Goal: Communication & Community: Participate in discussion

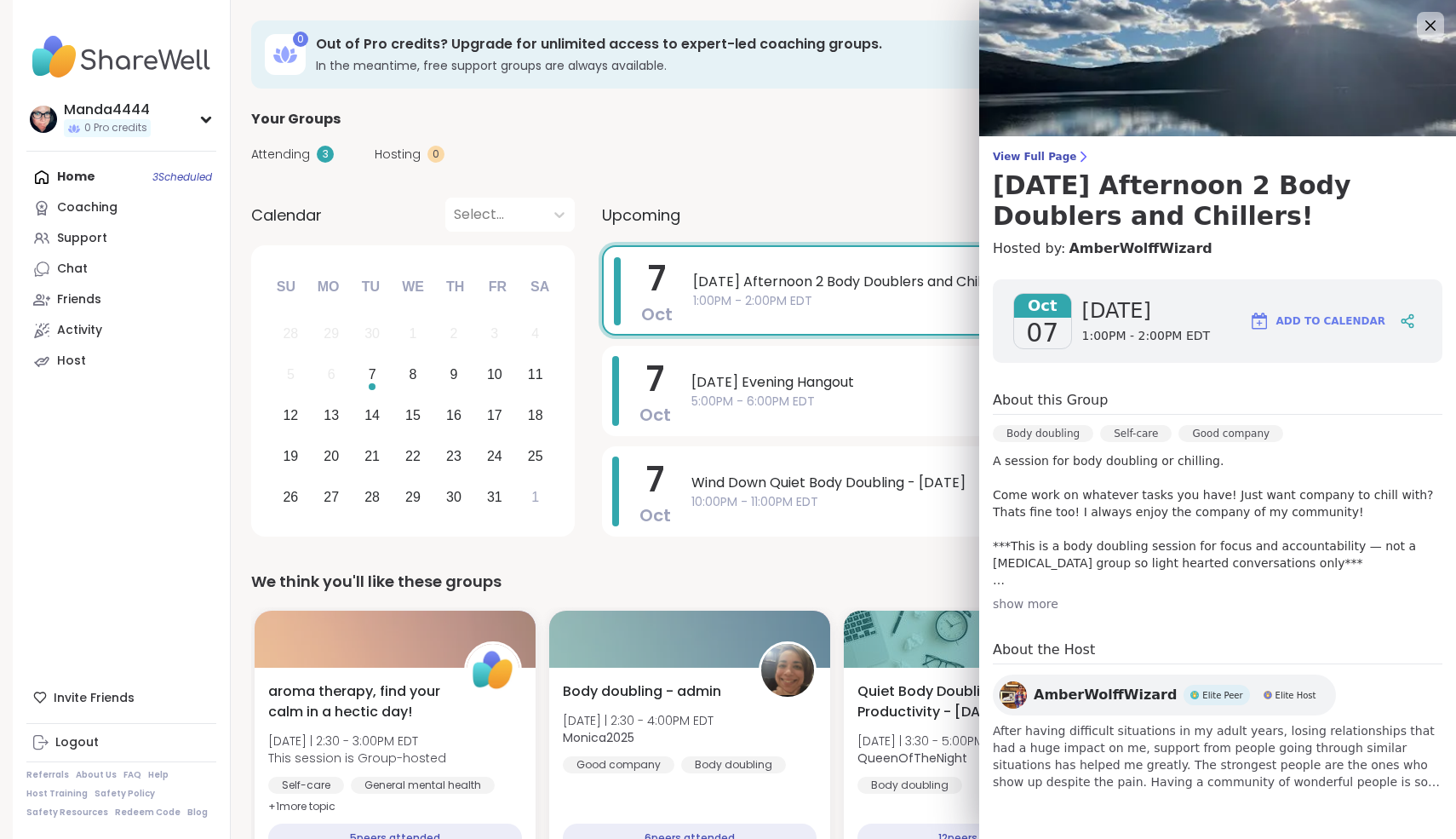
click at [805, 293] on span "1:00PM - 2:00PM EDT" at bounding box center [1042, 301] width 697 height 18
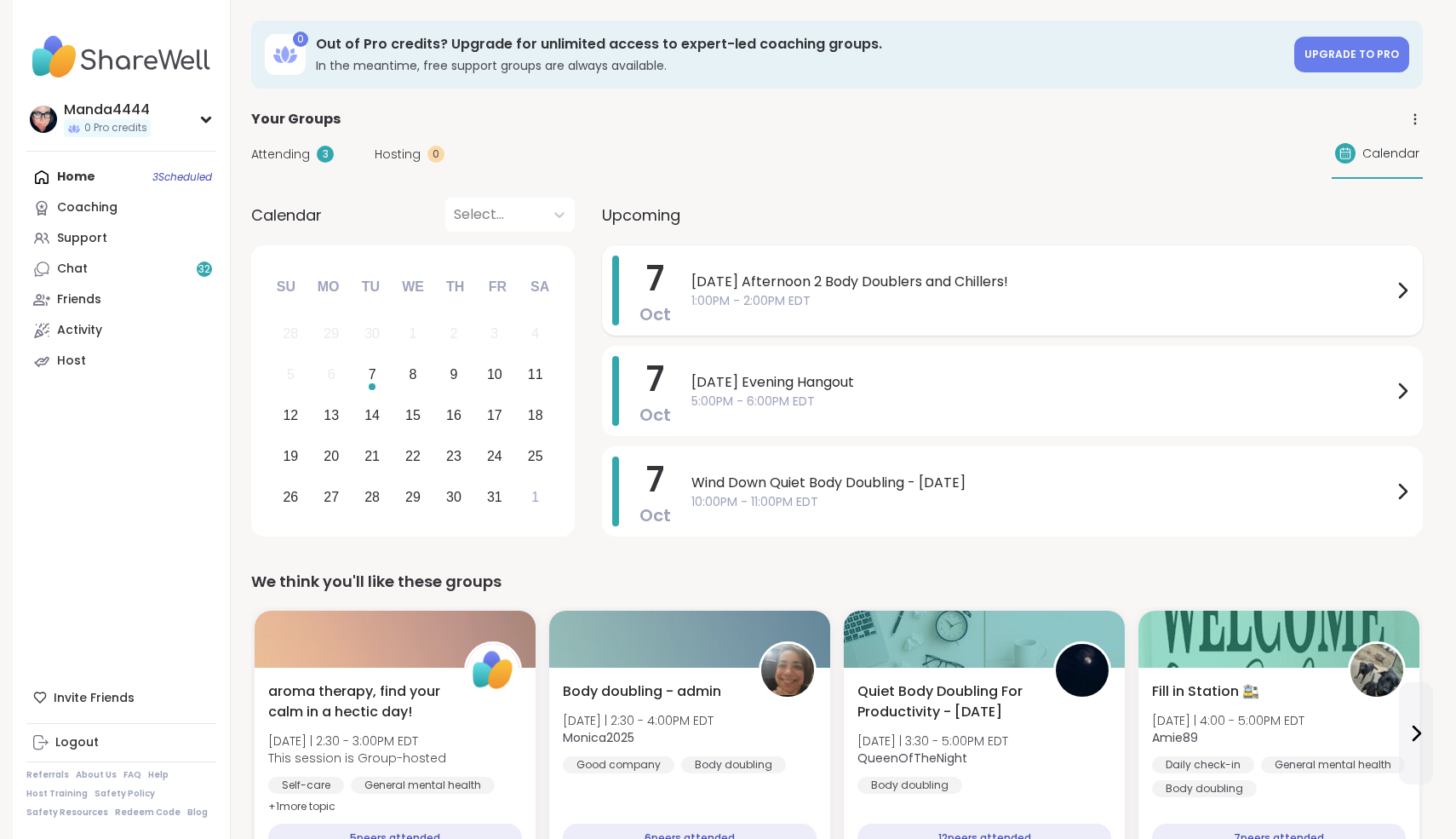
click at [1026, 275] on span "[DATE] Afternoon 2 Body Doublers and Chillers!" at bounding box center [1042, 282] width 701 height 21
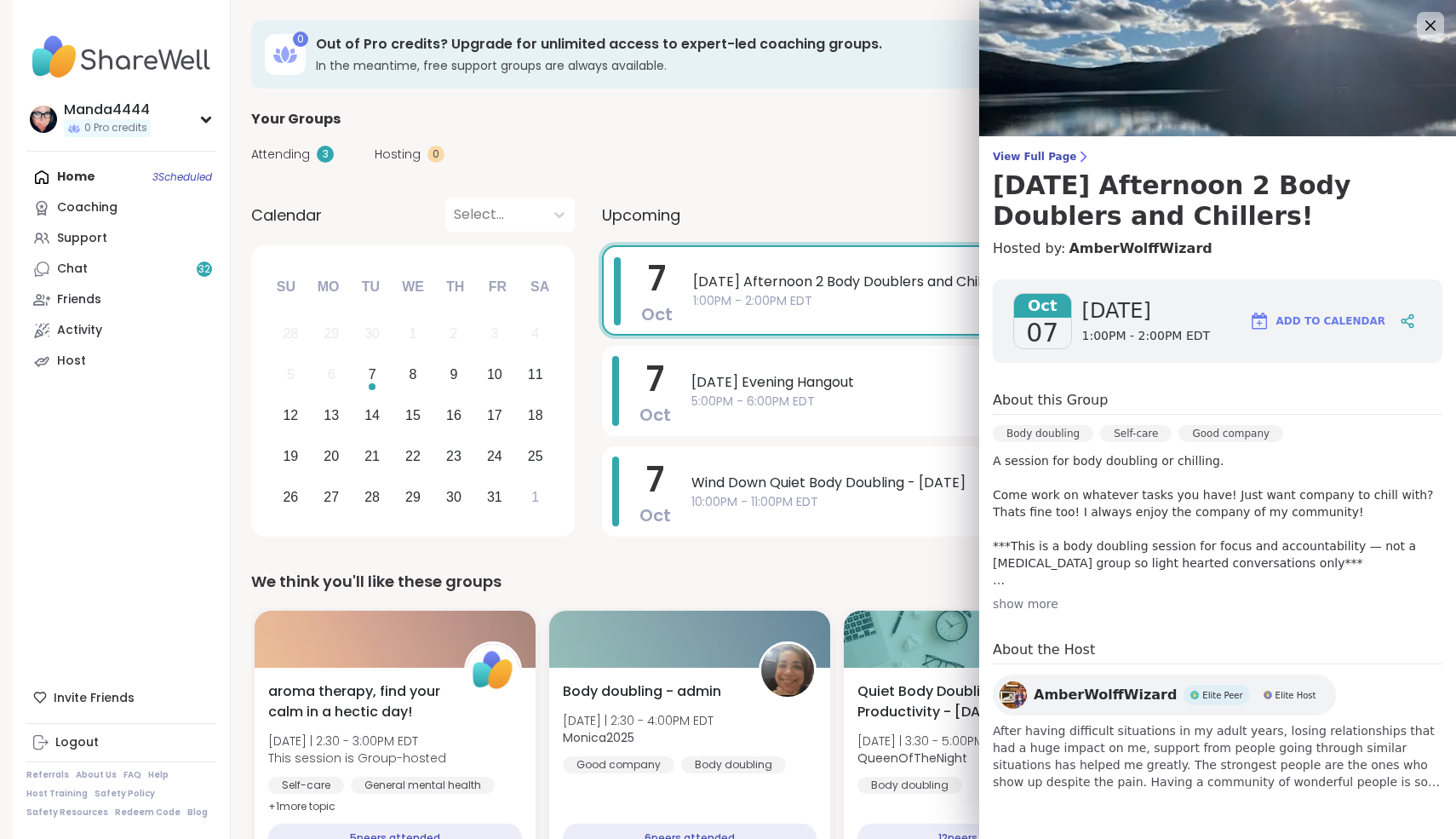
click at [1027, 608] on div "show more" at bounding box center [1217, 604] width 449 height 17
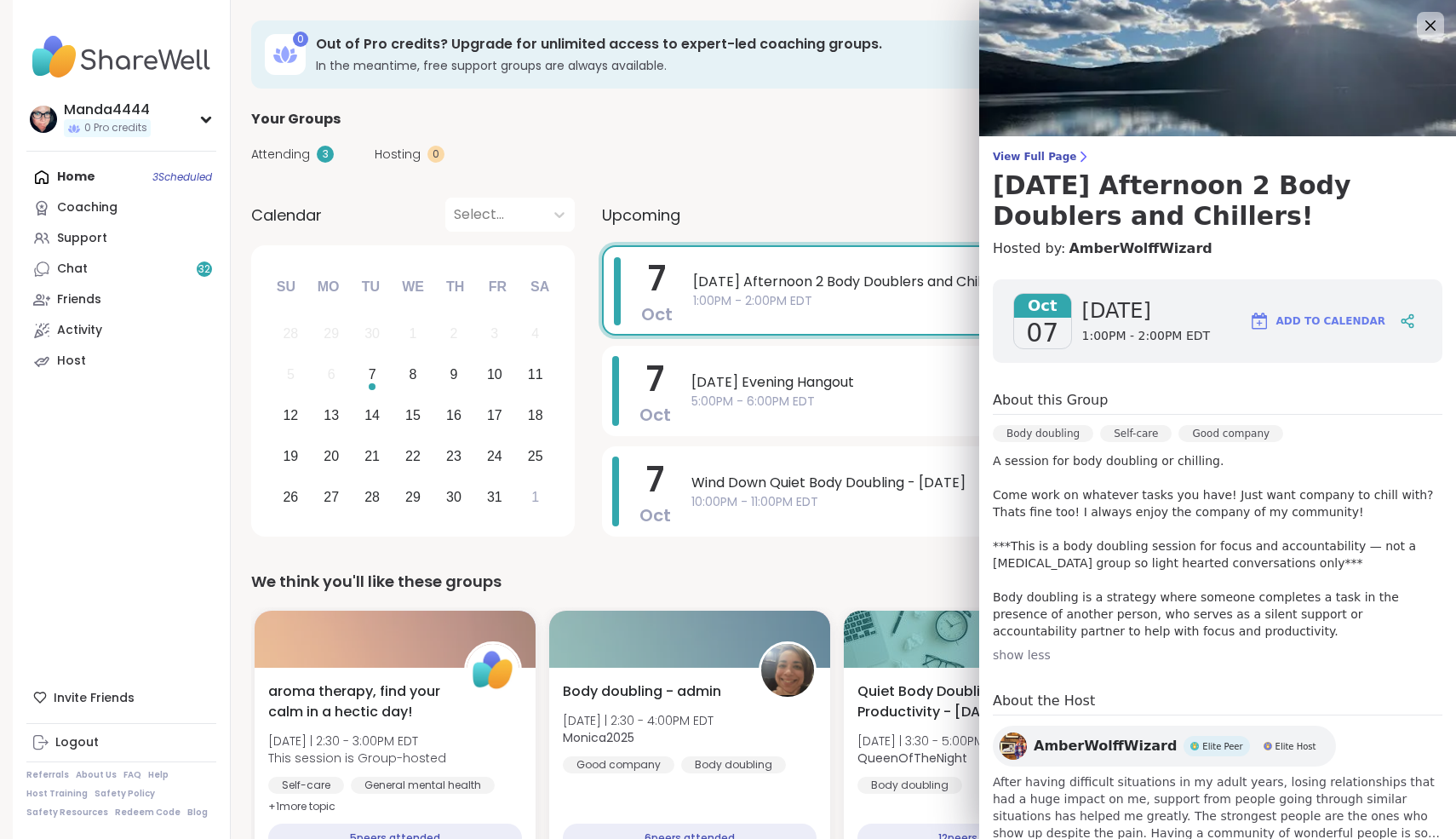
scroll to position [61, 0]
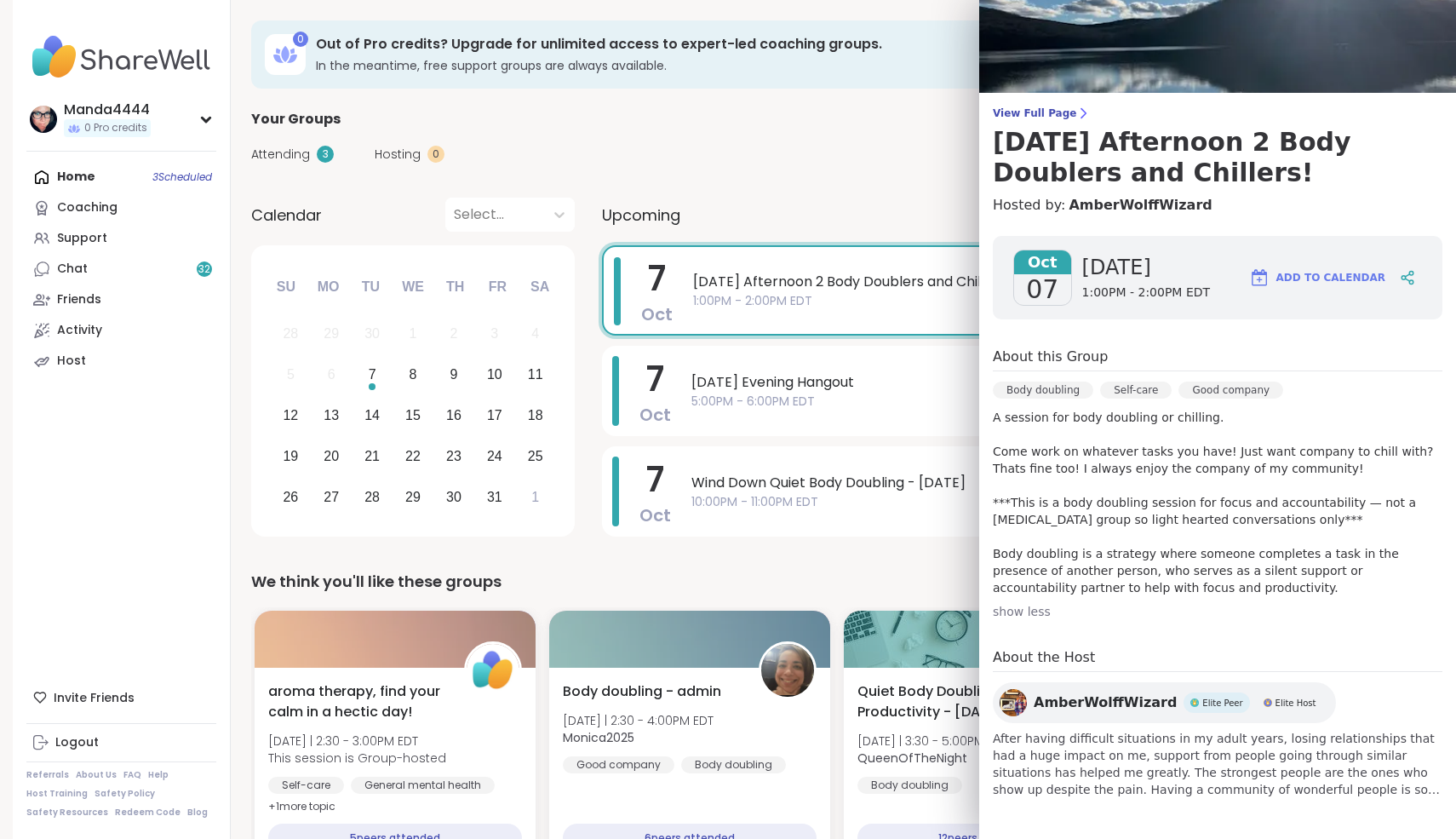
click at [758, 281] on span "[DATE] Afternoon 2 Body Doublers and Chillers!" at bounding box center [1042, 282] width 697 height 21
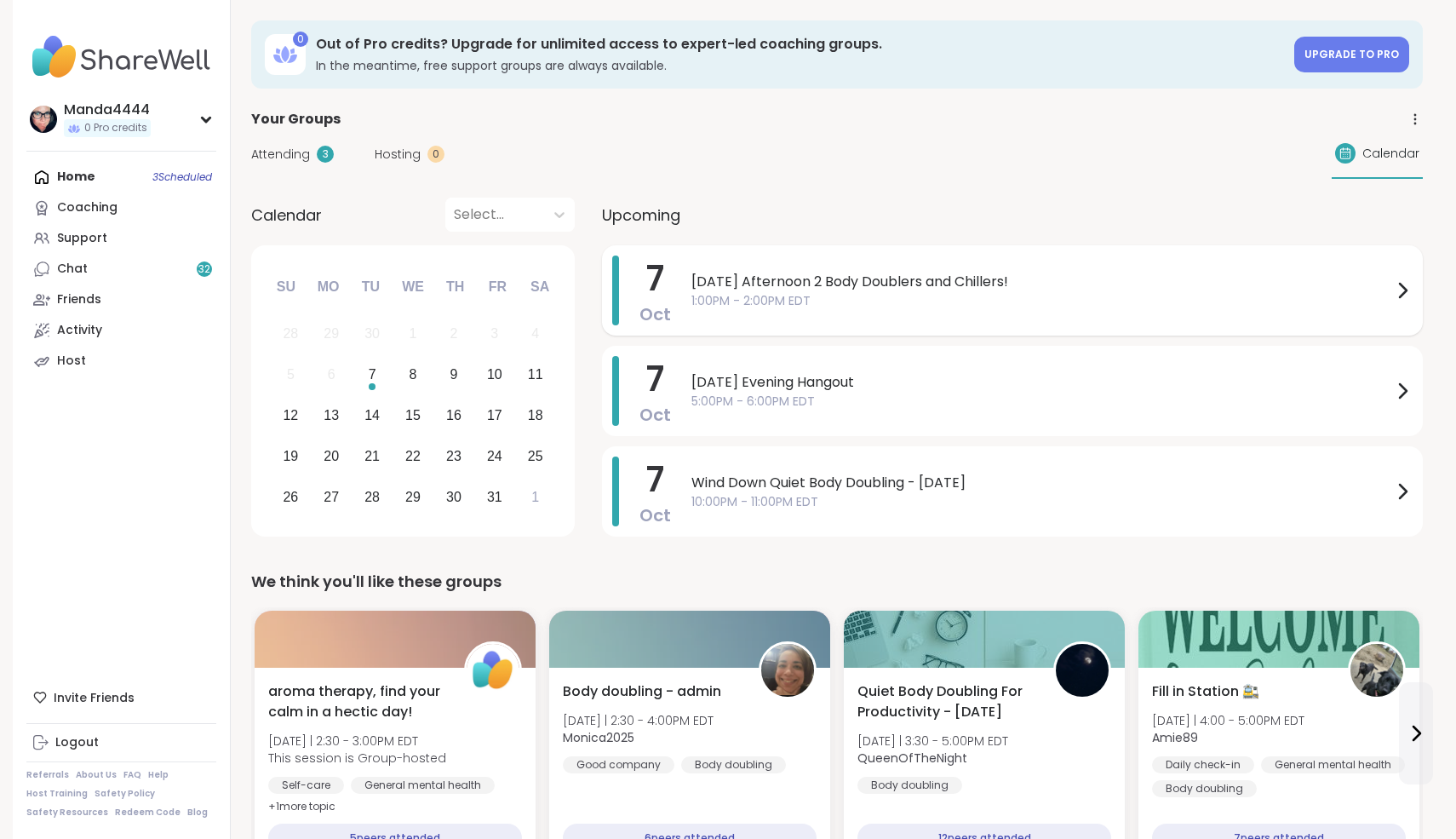
click at [758, 281] on span "[DATE] Afternoon 2 Body Doublers and Chillers!" at bounding box center [1042, 282] width 701 height 21
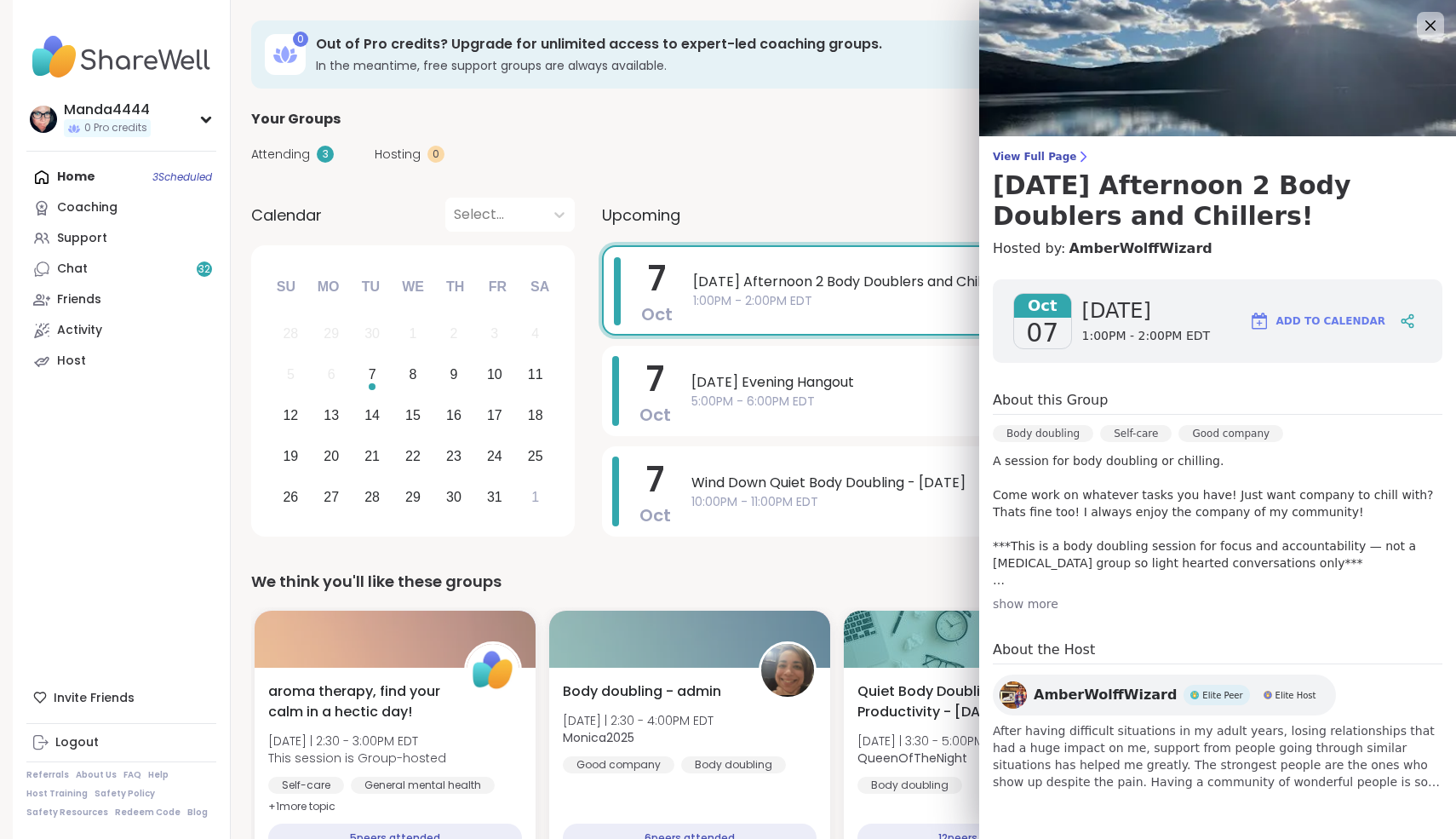
click at [76, 183] on div "Home 3 Scheduled Coaching Support Chat 32 Friends Activity Host" at bounding box center [121, 268] width 190 height 214
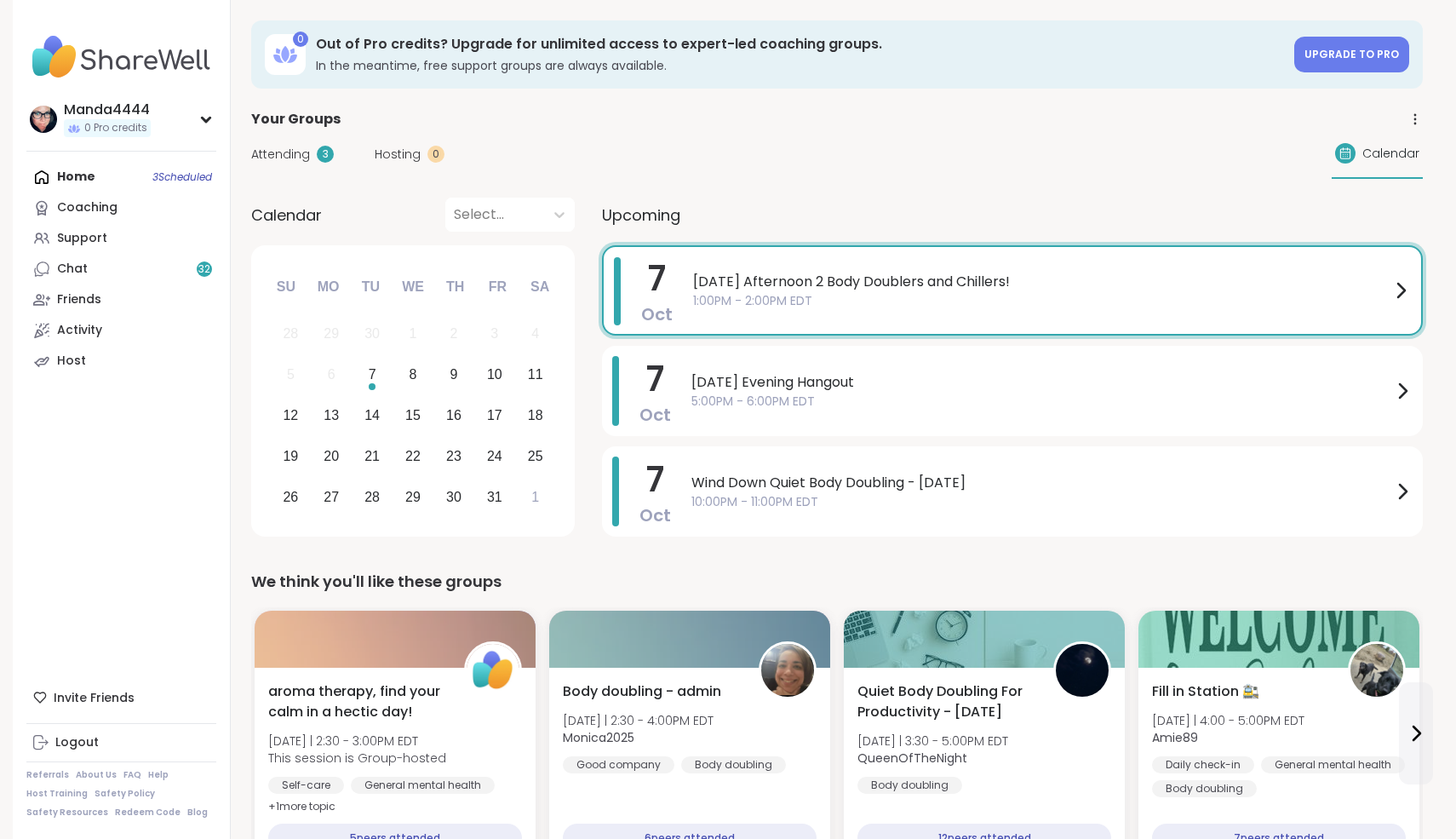
click at [76, 179] on div "Home 3 Scheduled Coaching Support Chat 32 Friends Activity Host" at bounding box center [121, 268] width 190 height 214
click at [889, 395] on span "5:00PM - 6:00PM EDT" at bounding box center [1042, 402] width 701 height 18
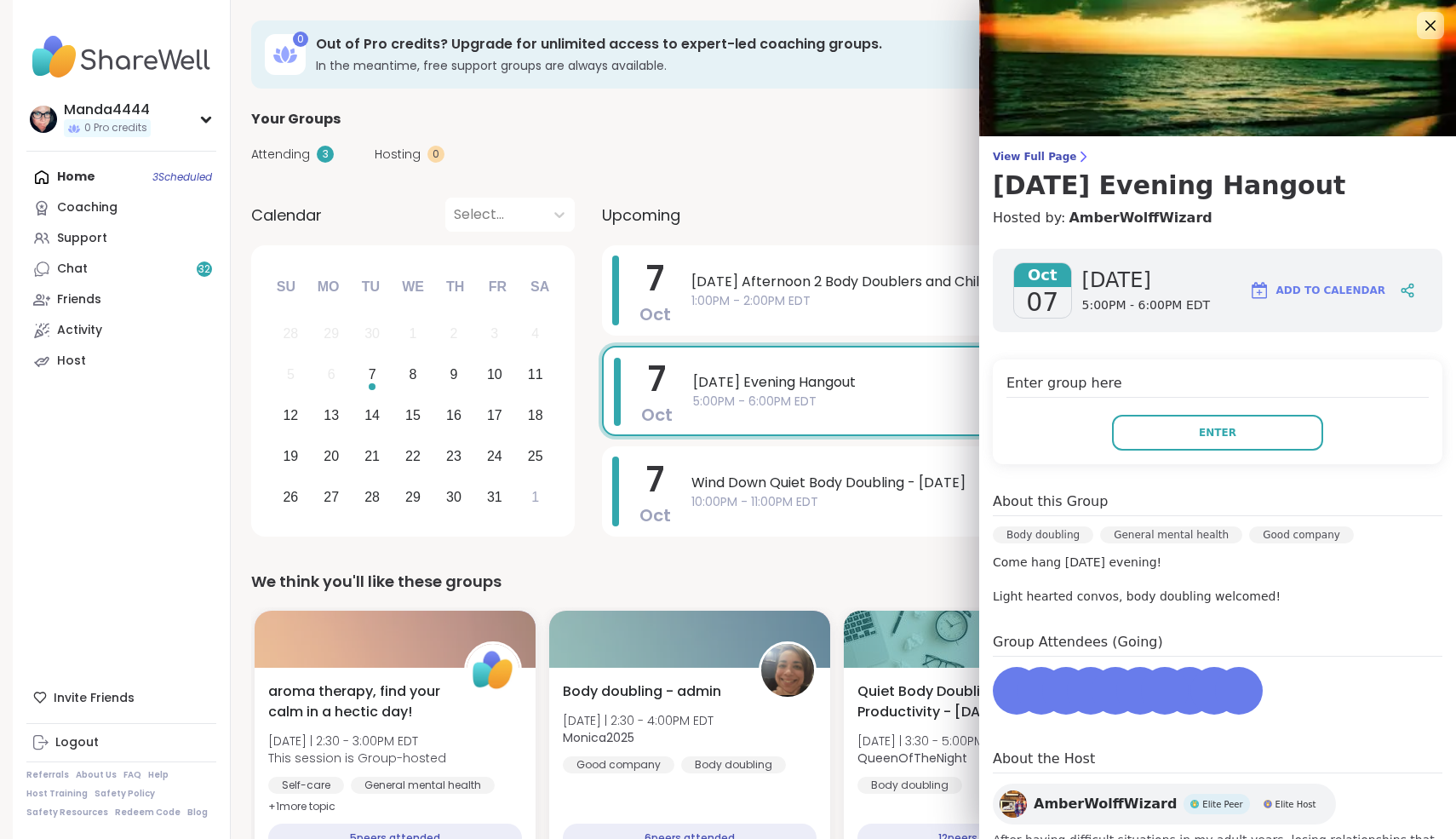
click at [889, 395] on span "5:00PM - 6:00PM EDT" at bounding box center [1042, 402] width 697 height 18
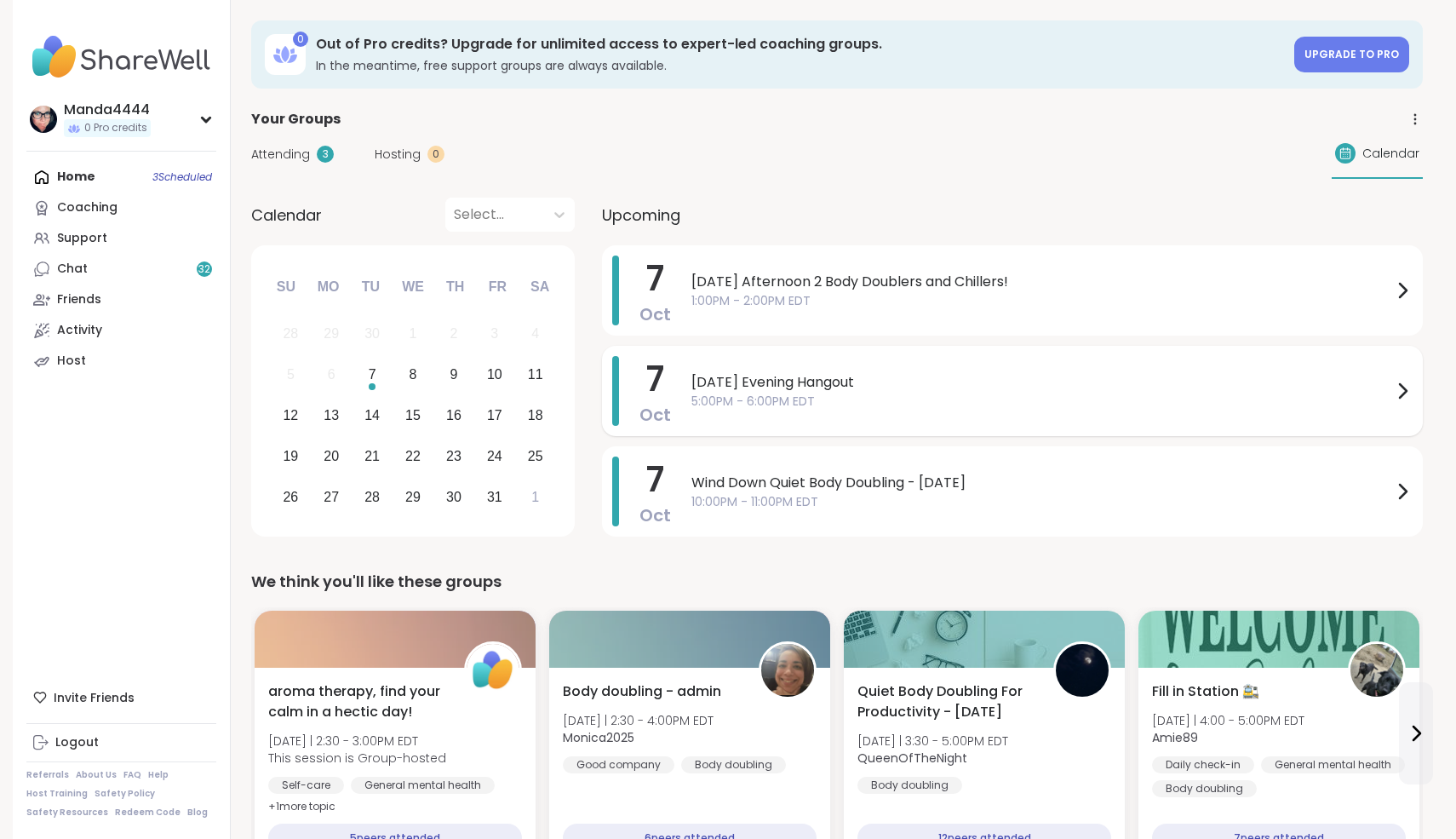
click at [889, 395] on span "5:00PM - 6:00PM EDT" at bounding box center [1042, 402] width 701 height 18
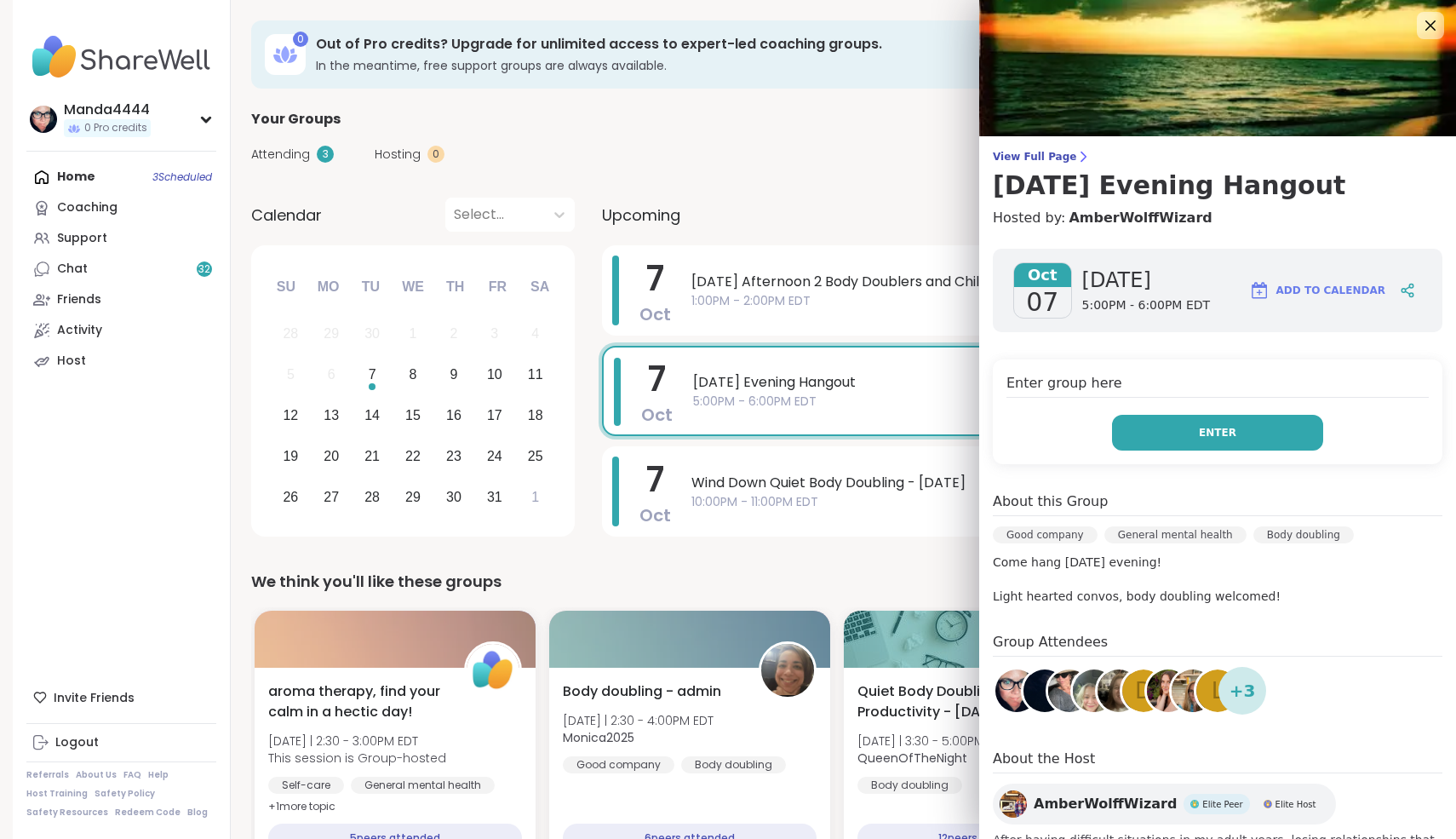
click at [1219, 434] on span "Enter" at bounding box center [1218, 432] width 38 height 15
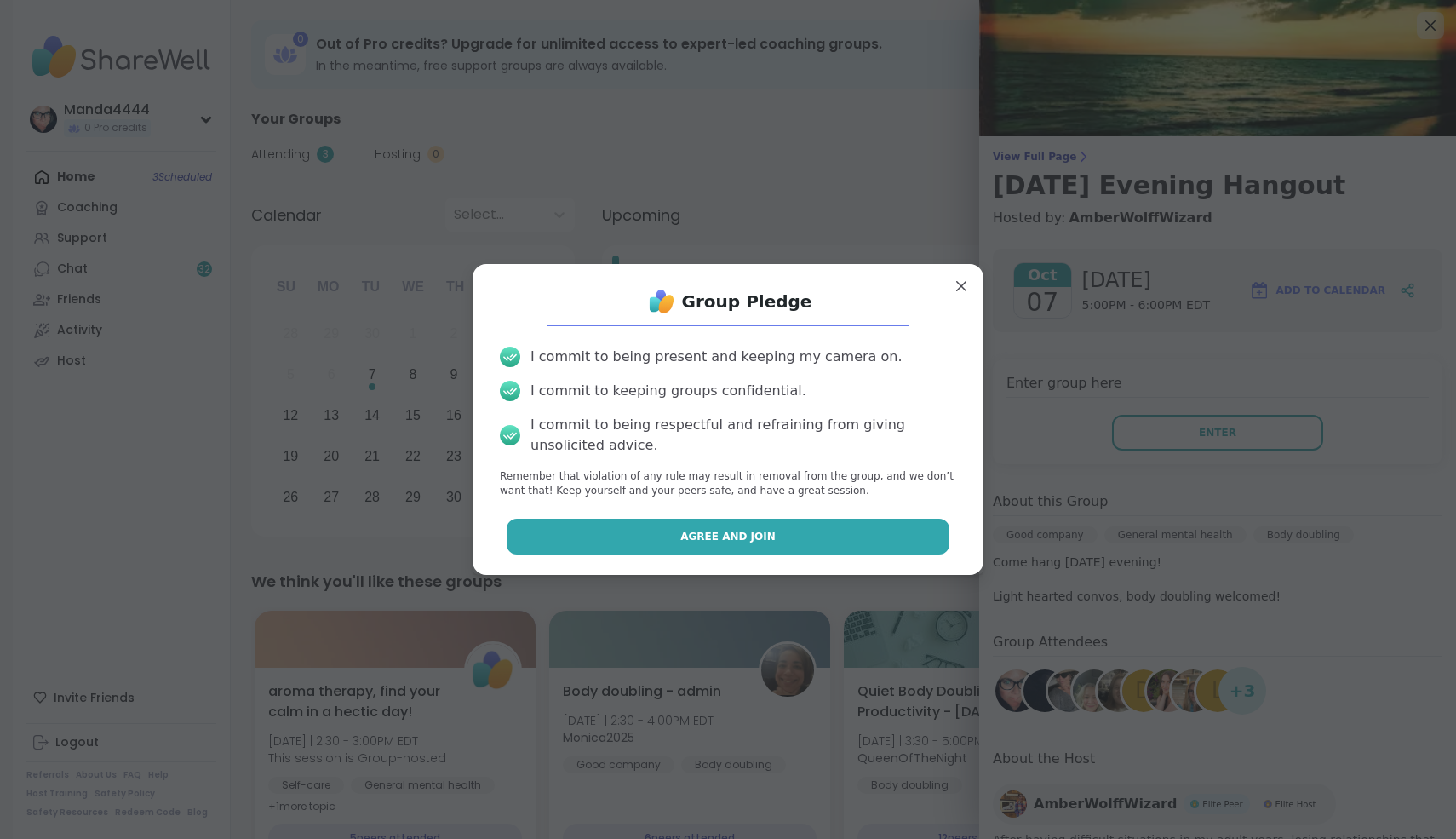
click at [702, 537] on span "Agree and Join" at bounding box center [728, 536] width 96 height 15
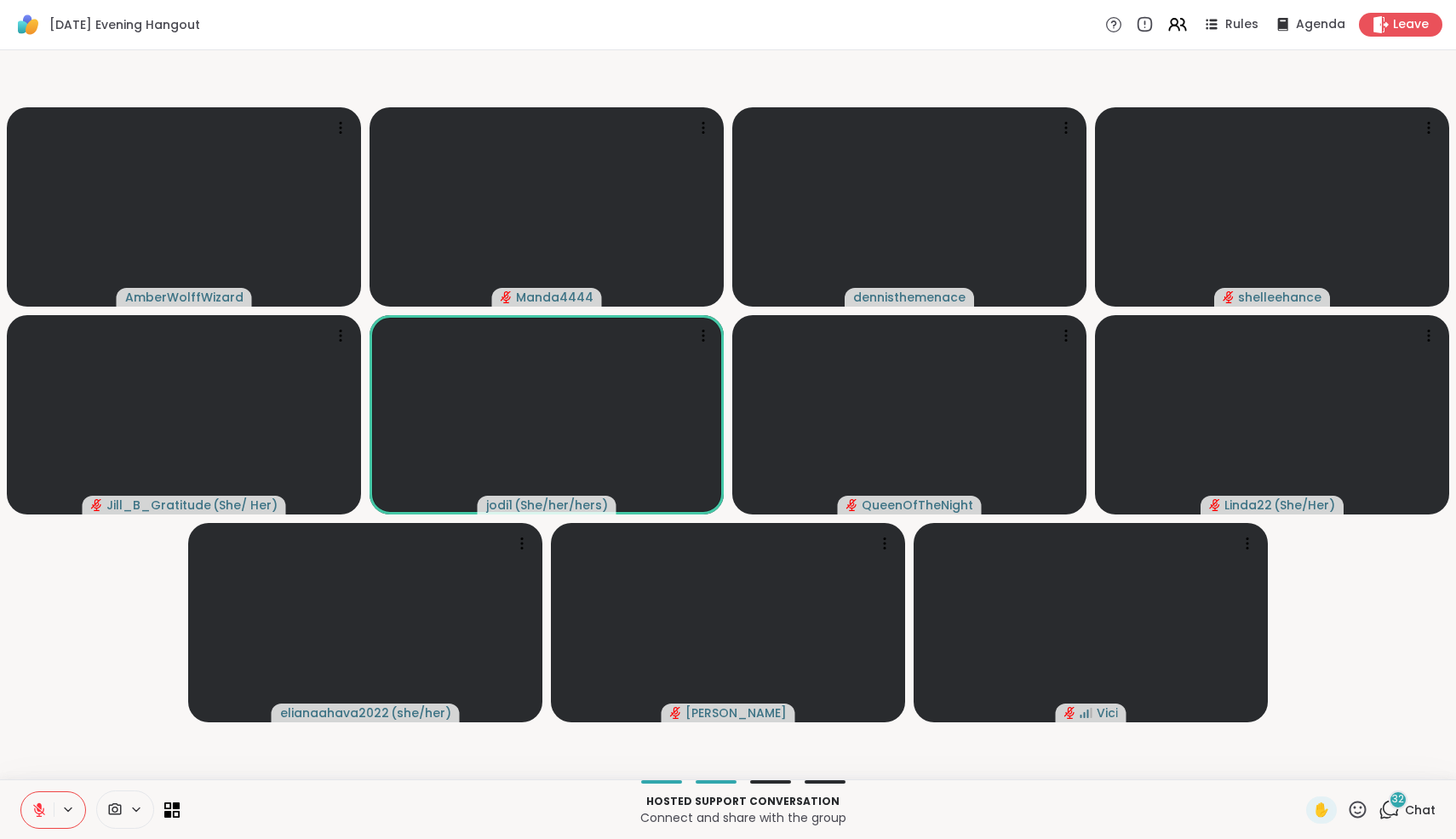
click at [1394, 814] on icon at bounding box center [1388, 809] width 21 height 21
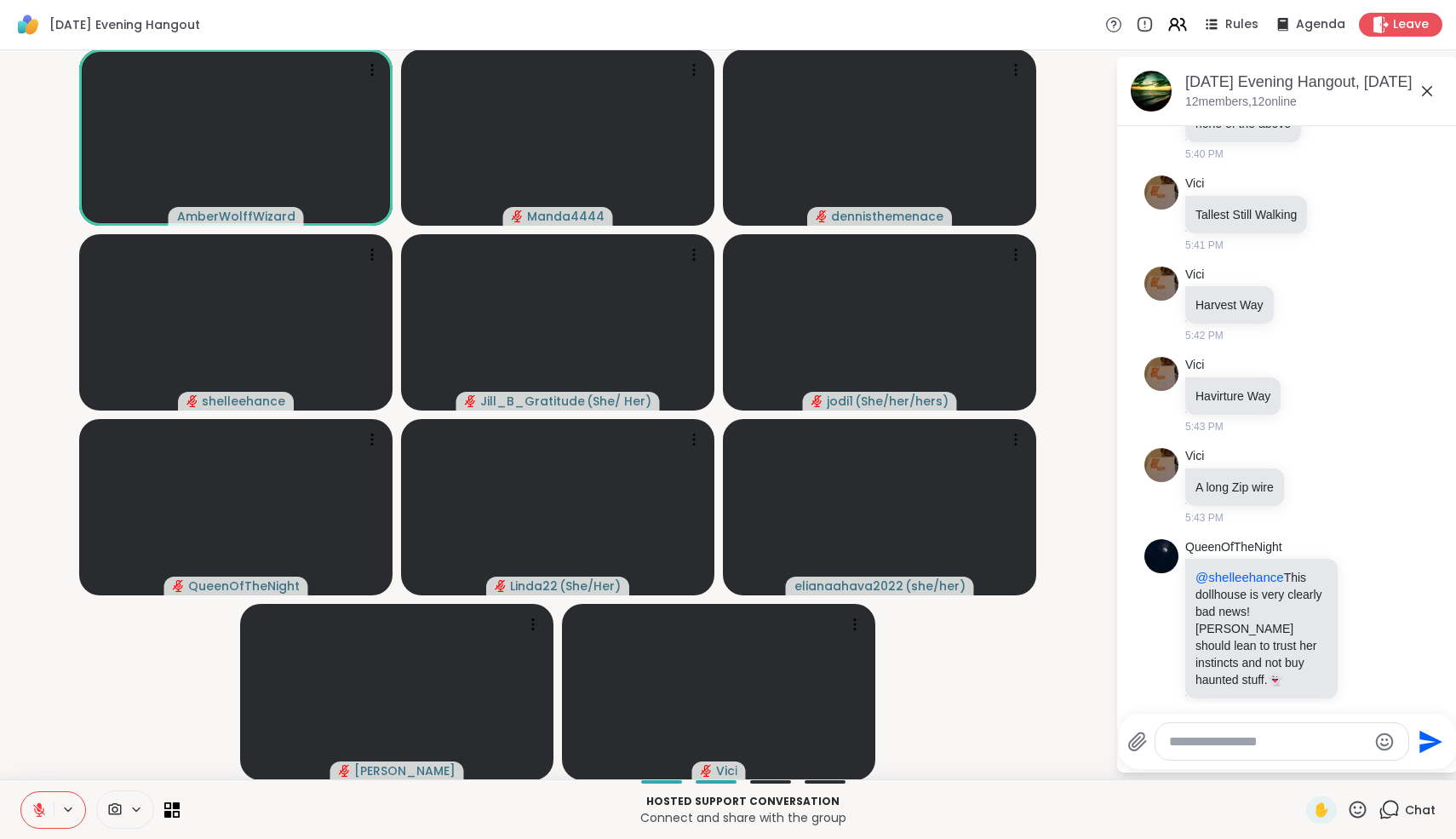
scroll to position [4685, 0]
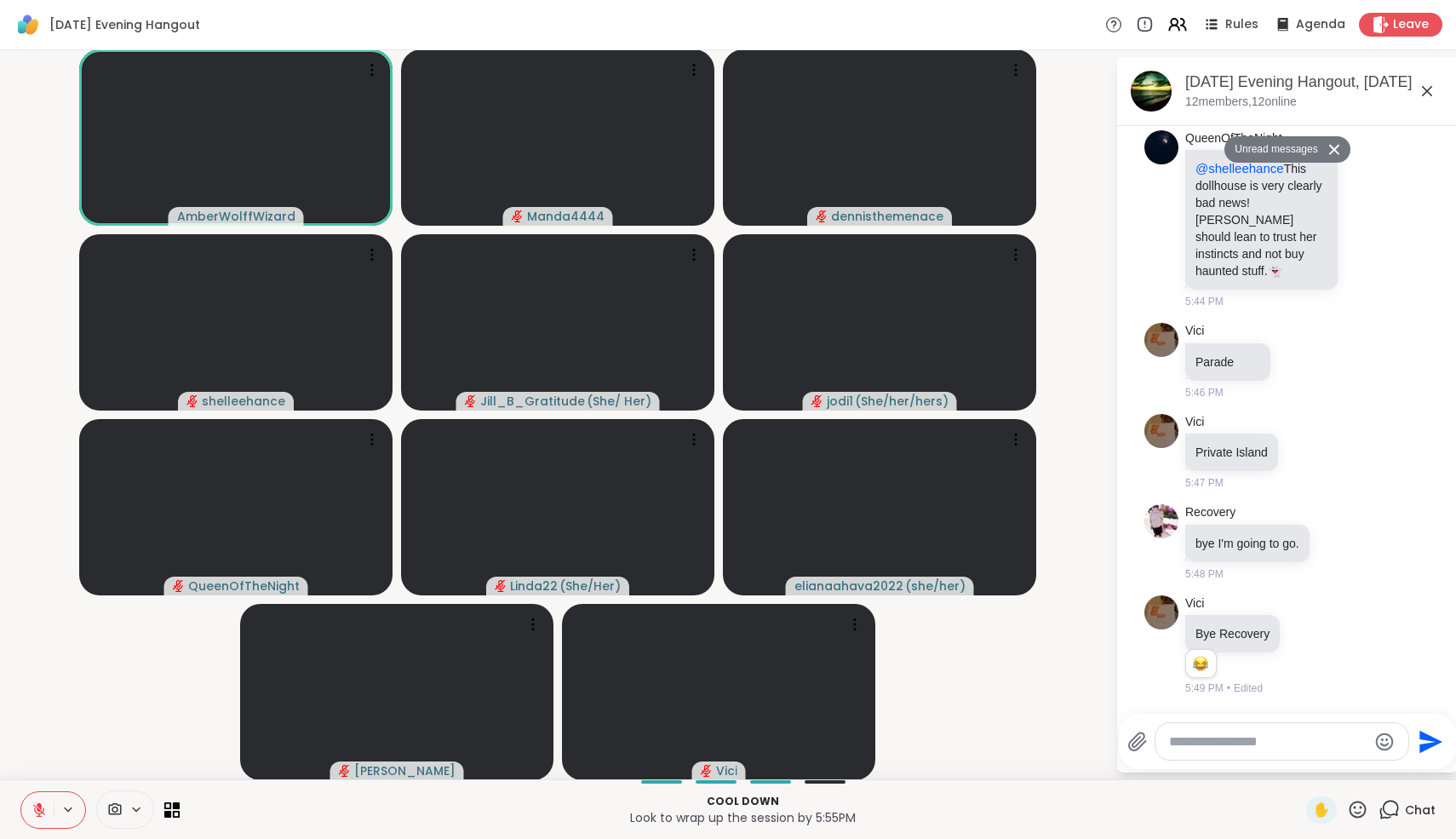
click at [1197, 743] on textarea "Type your message" at bounding box center [1268, 741] width 198 height 17
type textarea "*"
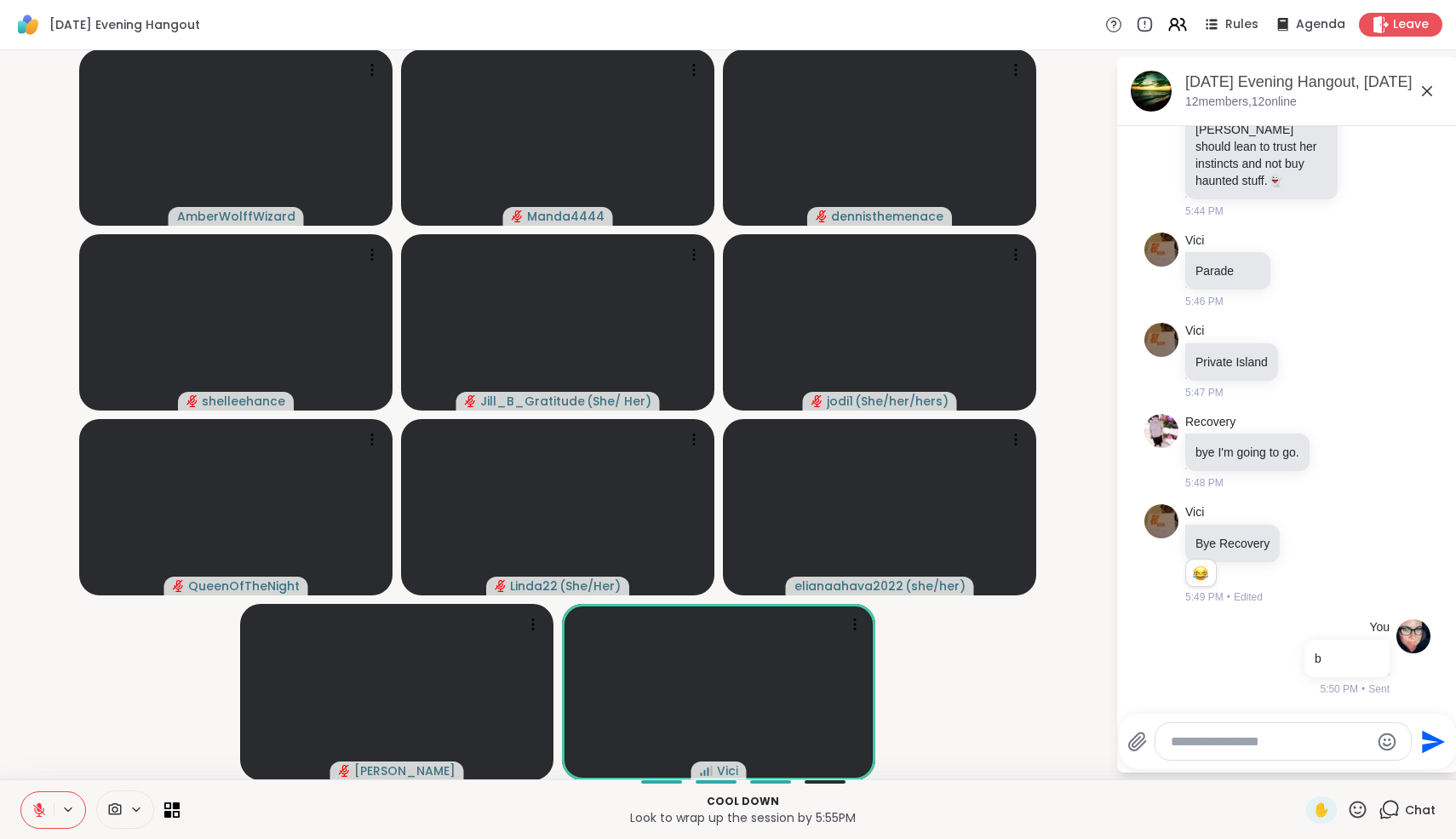
click at [45, 808] on icon at bounding box center [39, 809] width 15 height 15
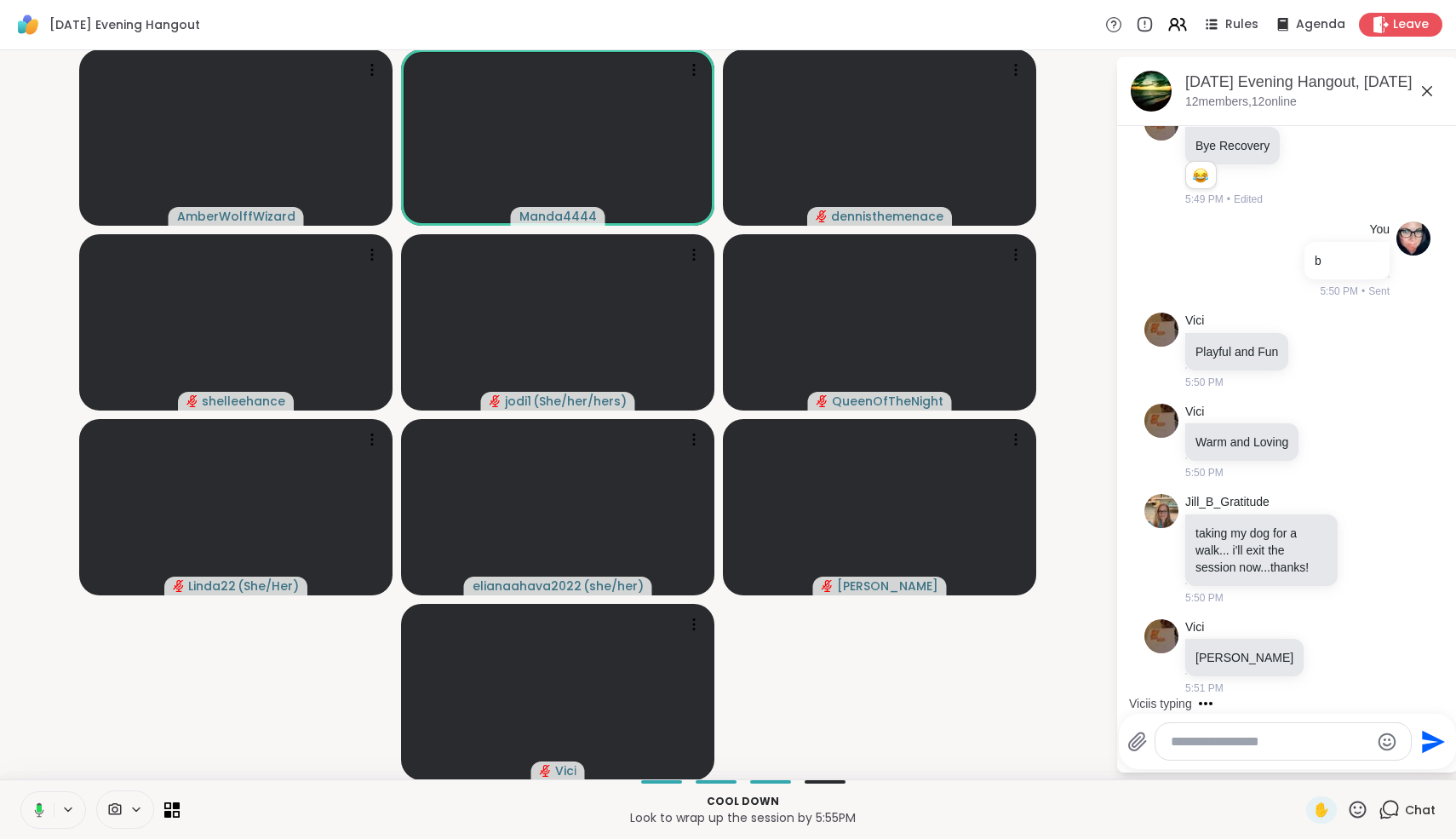
scroll to position [5223, 0]
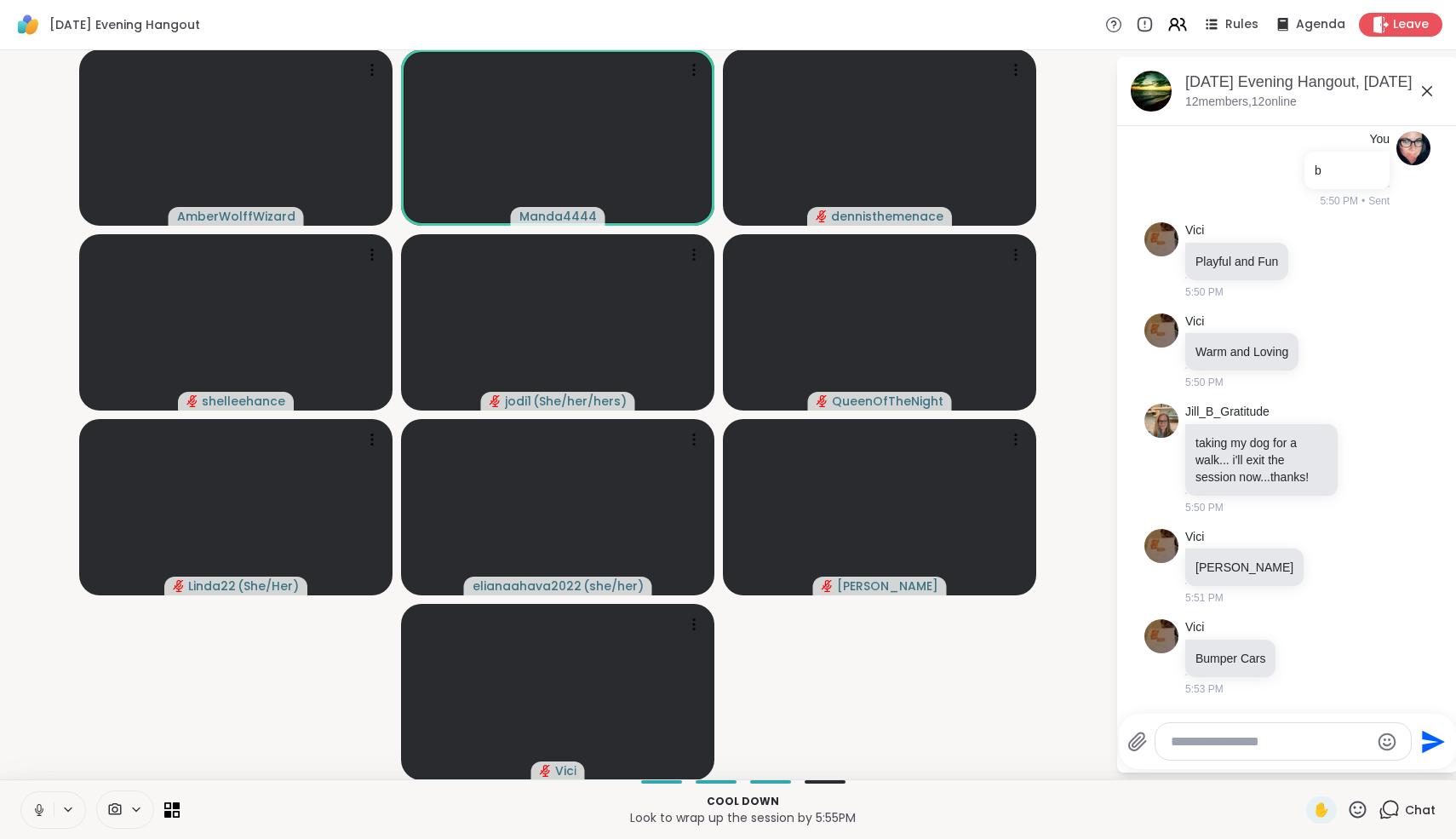
click at [1429, 93] on icon at bounding box center [1427, 91] width 10 height 10
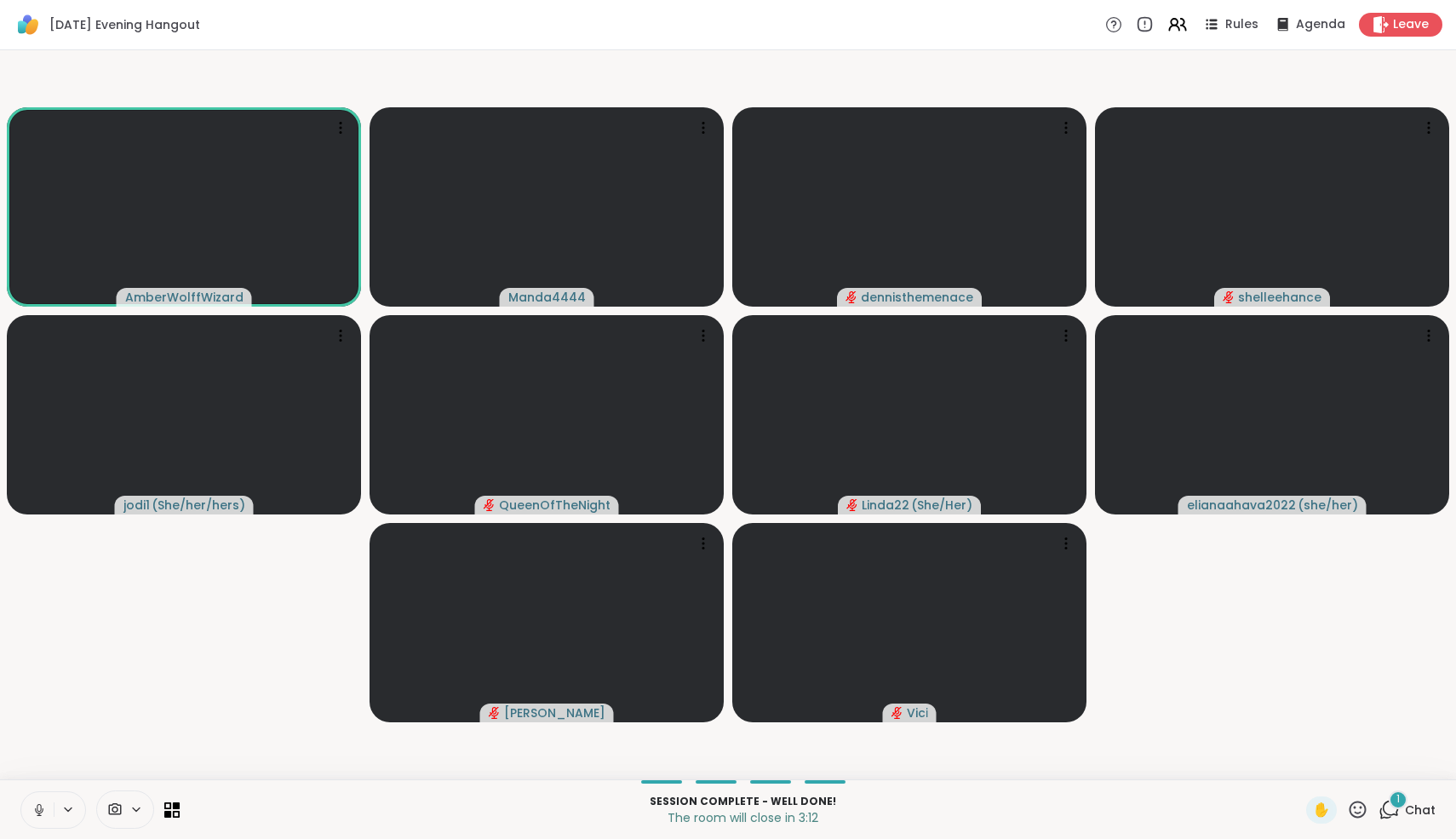
click at [1395, 808] on div "1" at bounding box center [1397, 799] width 19 height 19
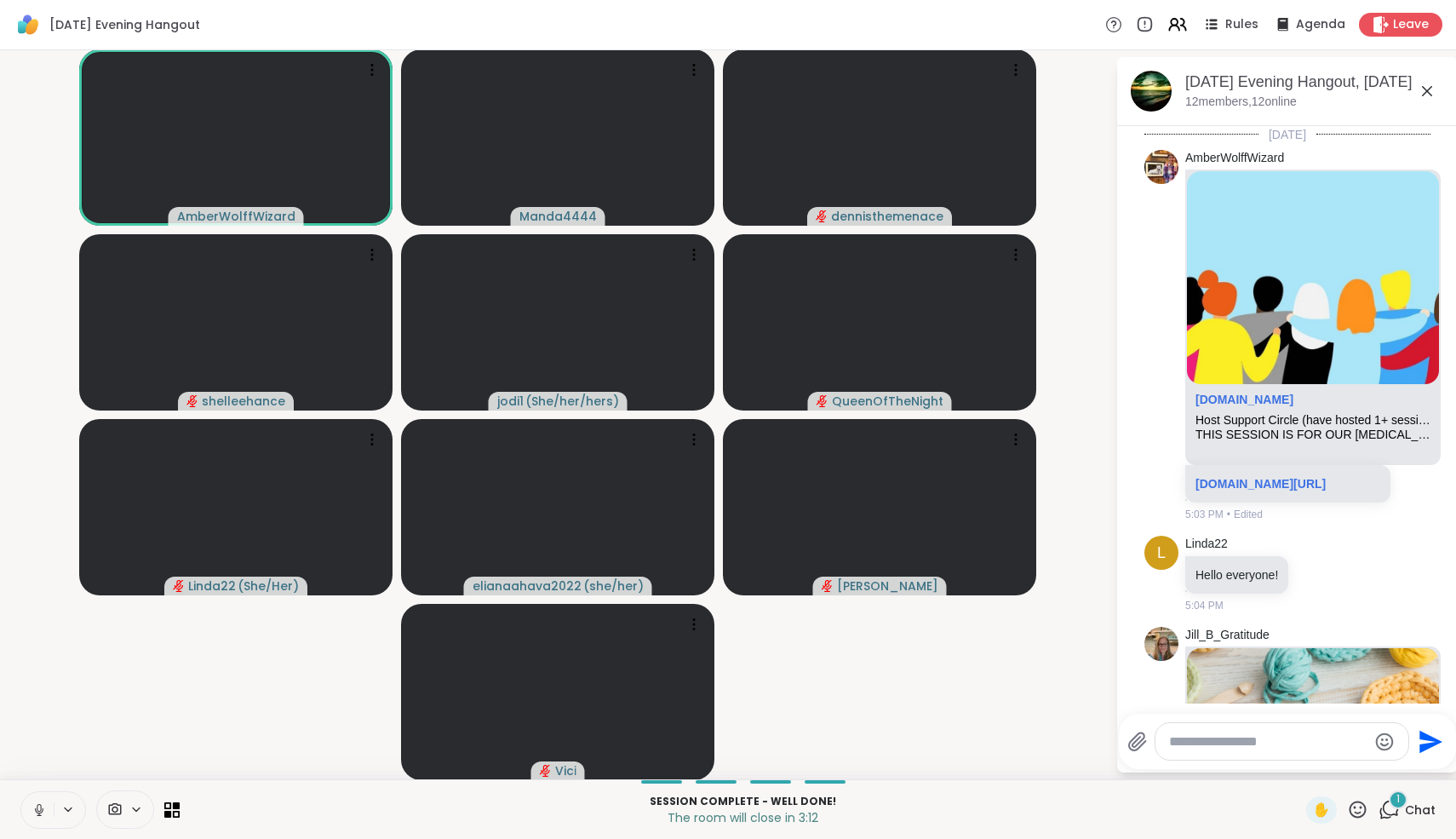
scroll to position [5372, 0]
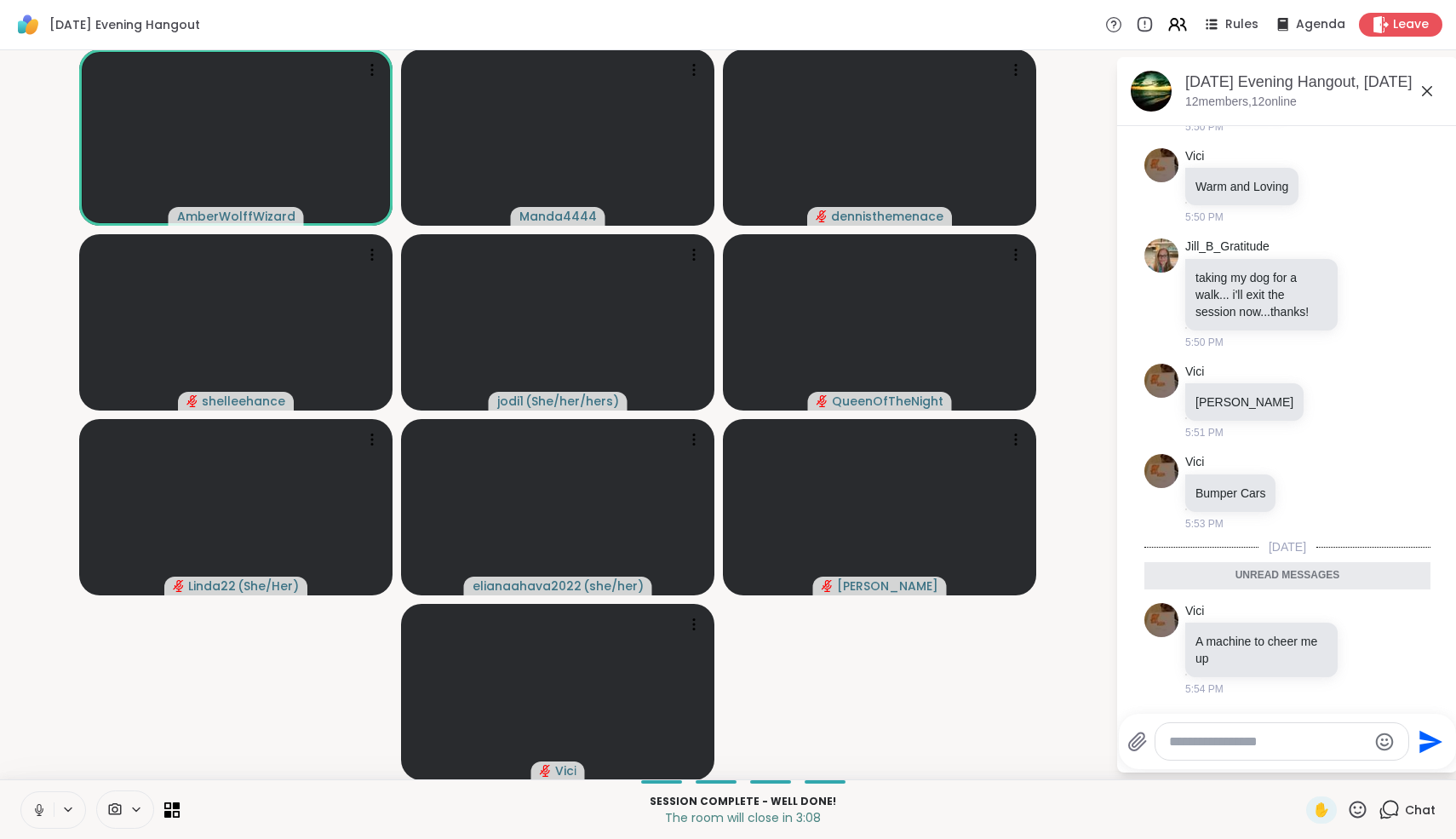
click at [1430, 97] on icon at bounding box center [1427, 91] width 21 height 21
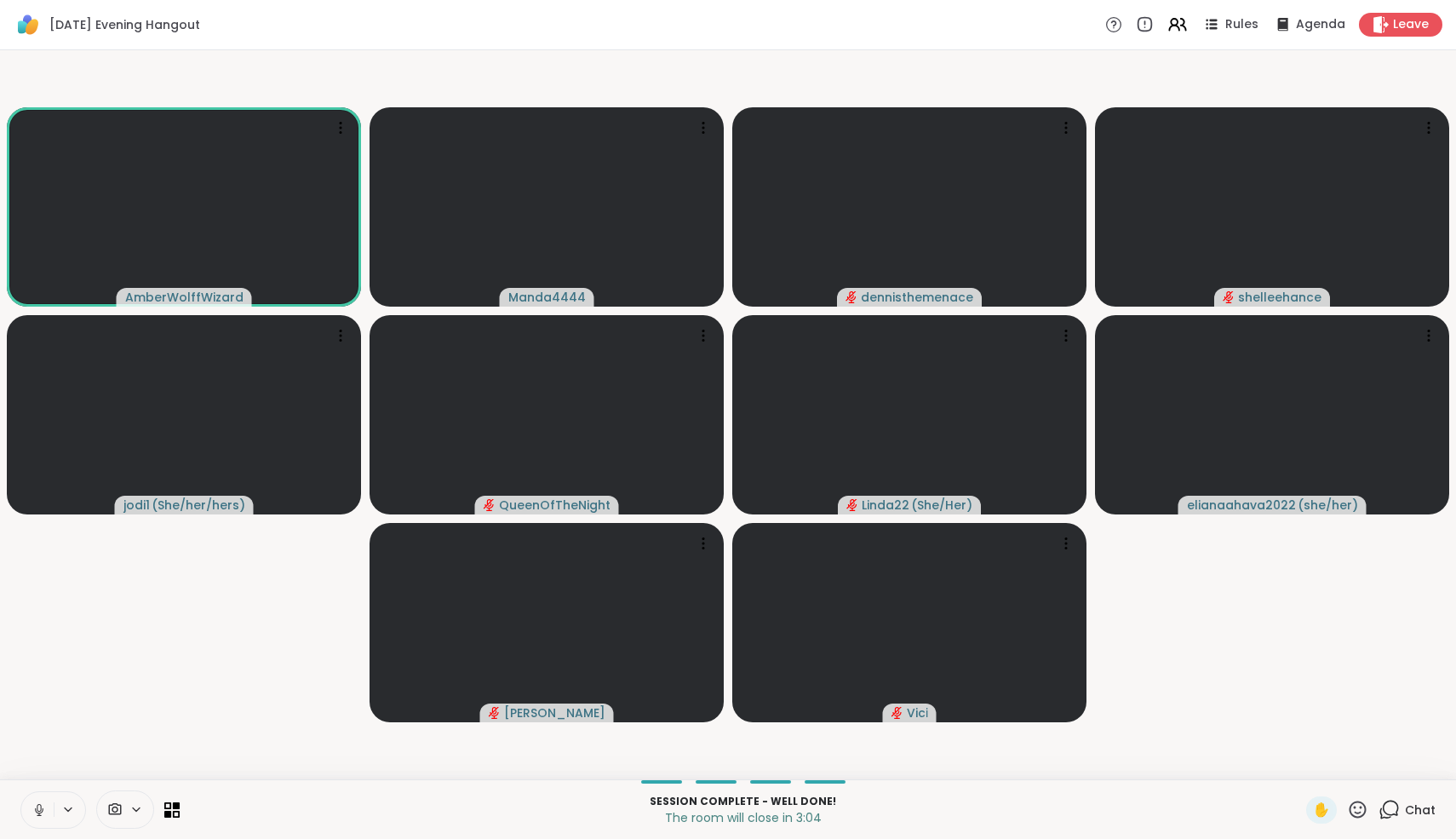
click at [1356, 814] on icon at bounding box center [1357, 809] width 21 height 21
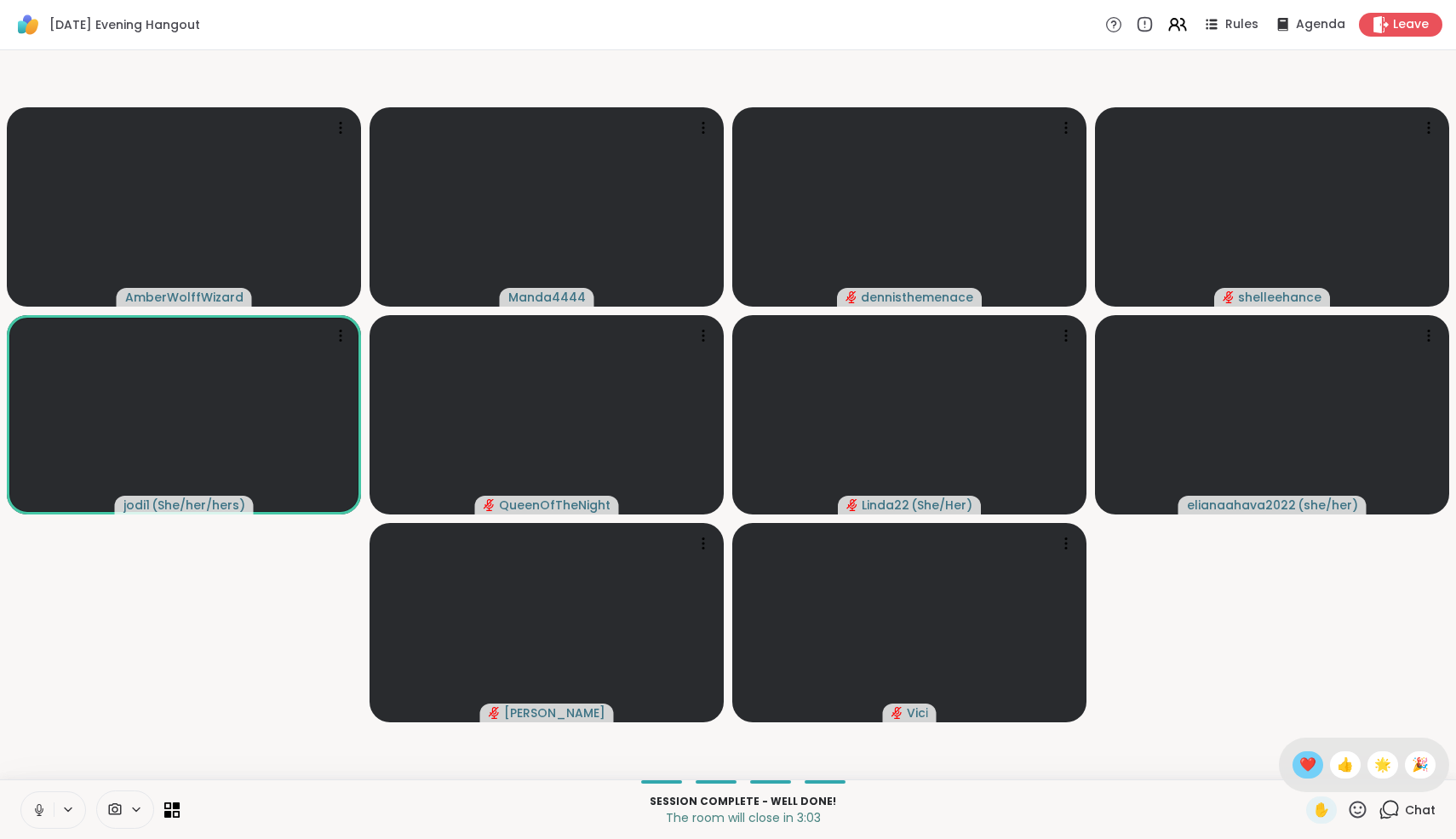
click at [1317, 769] on span "❤️" at bounding box center [1308, 765] width 17 height 21
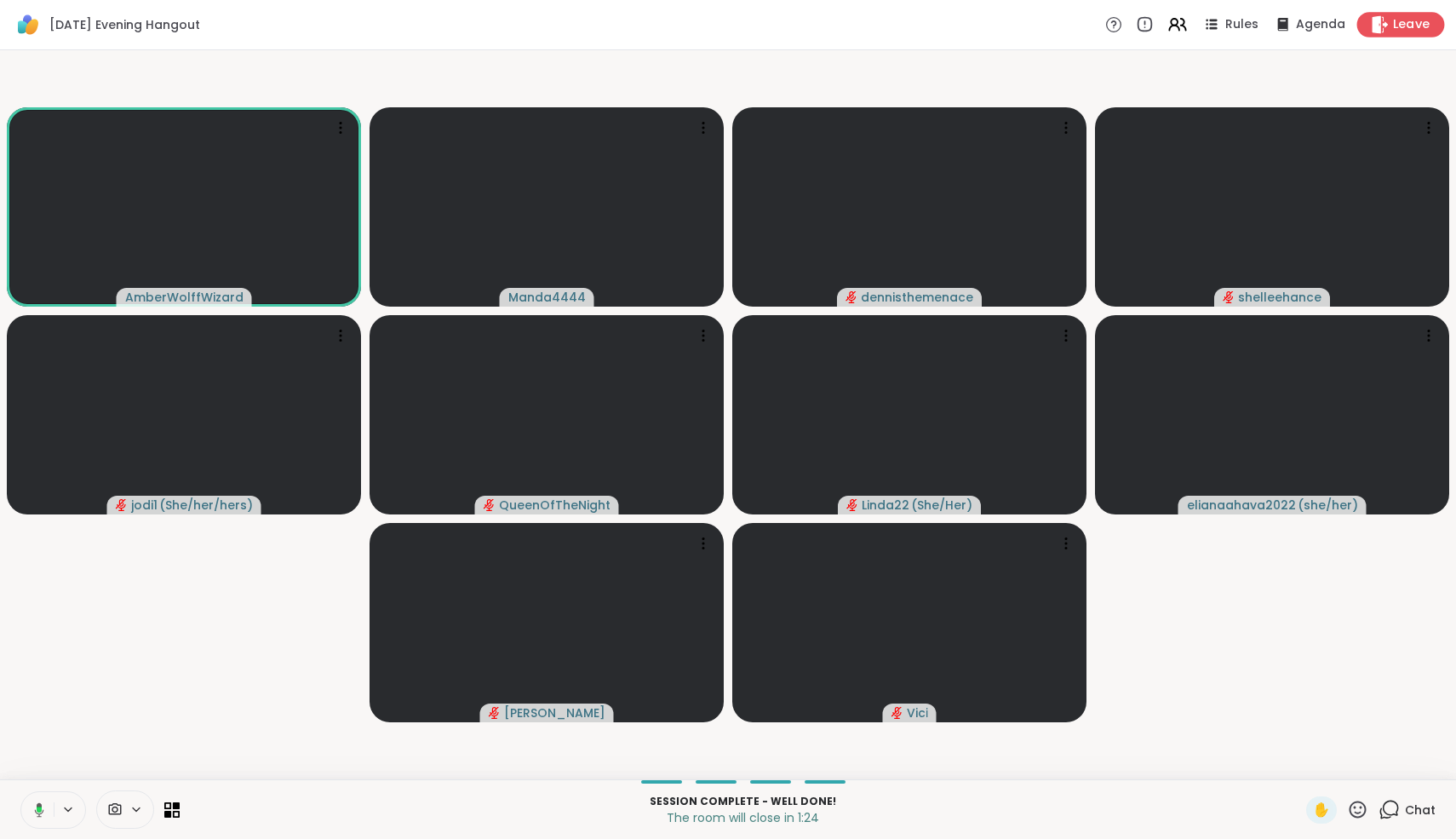
click at [1410, 24] on span "Leave" at bounding box center [1412, 25] width 38 height 18
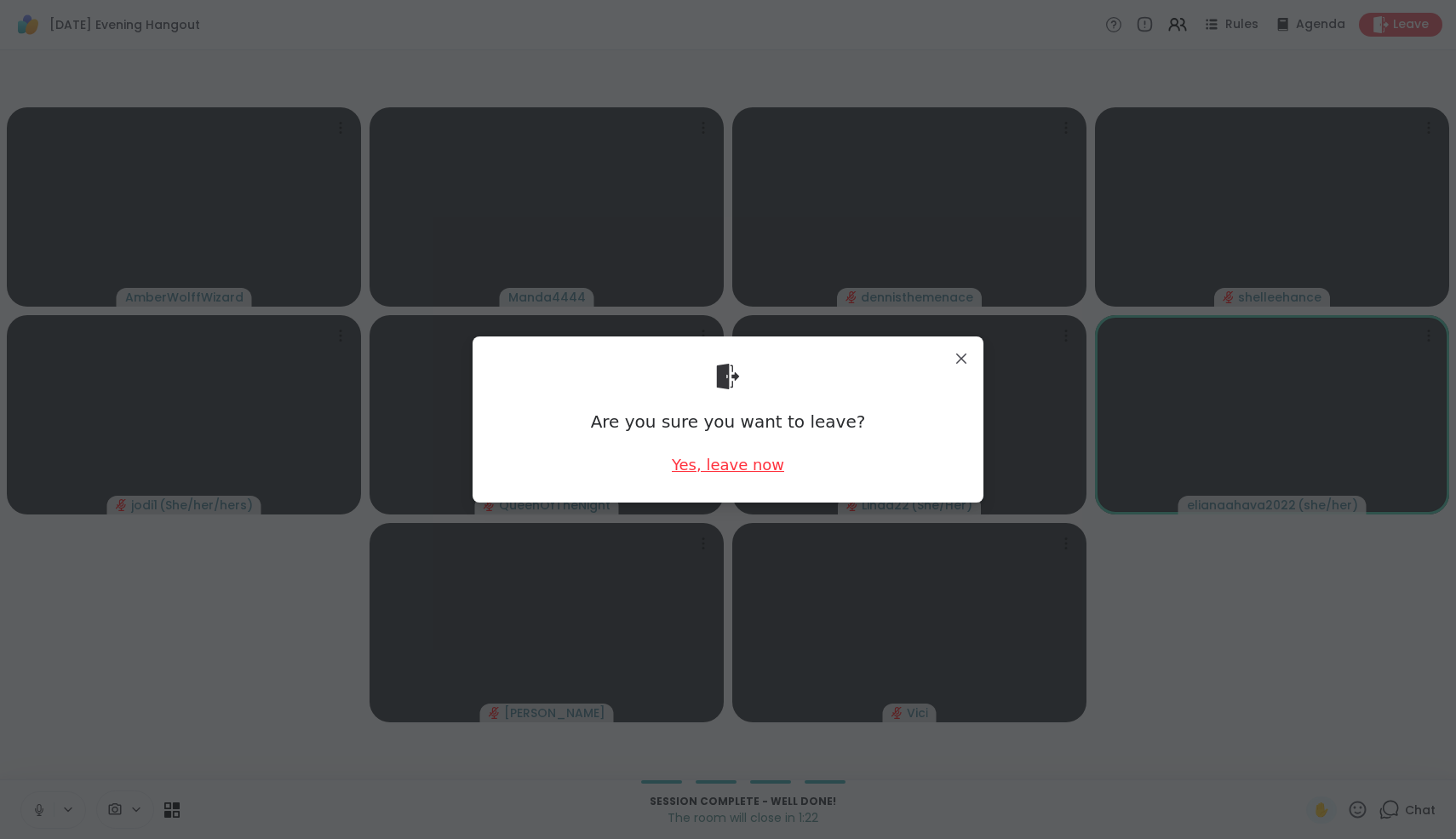
click at [741, 467] on div "Yes, leave now" at bounding box center [728, 464] width 113 height 21
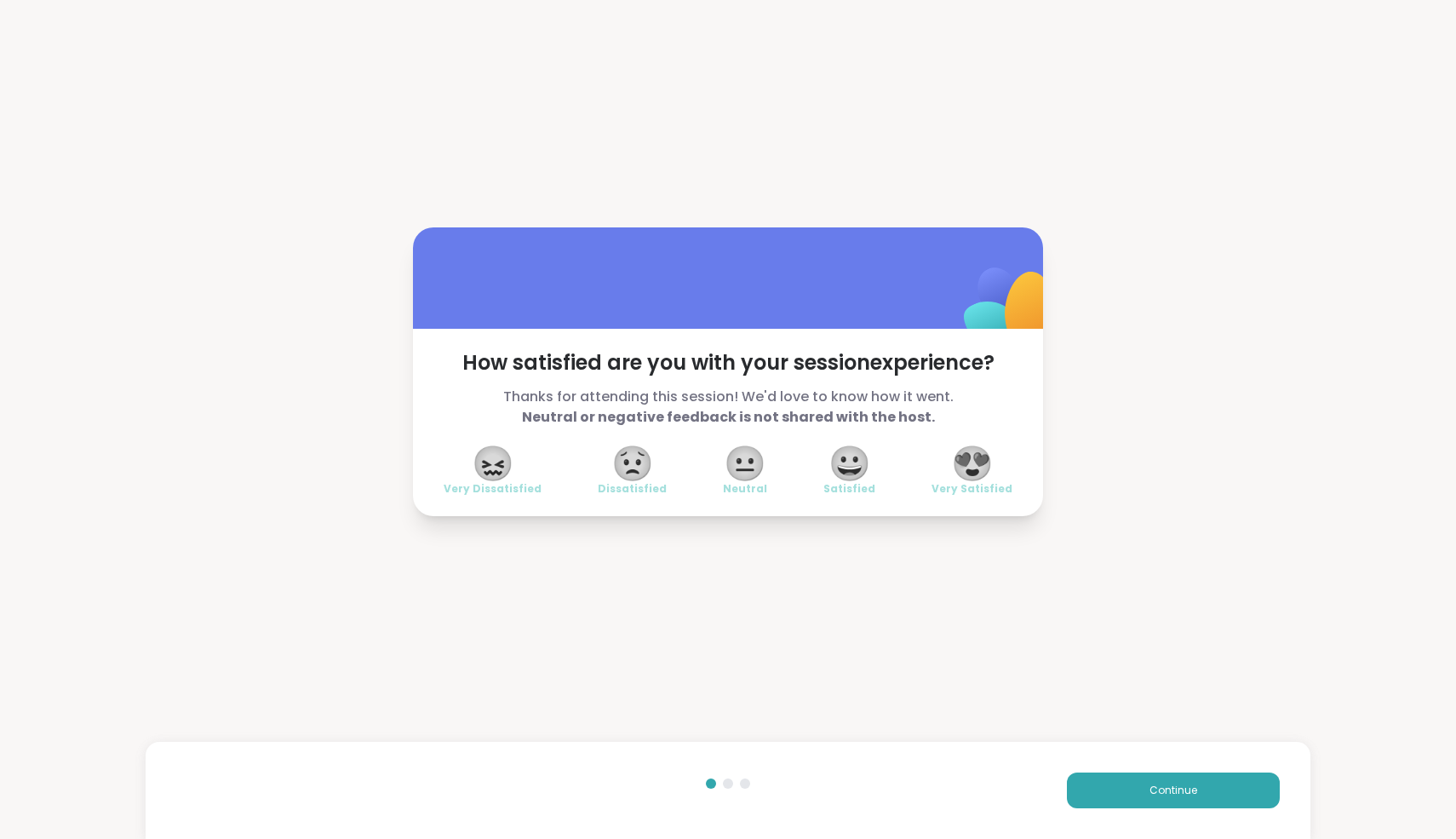
click at [976, 460] on span "😍" at bounding box center [972, 463] width 43 height 31
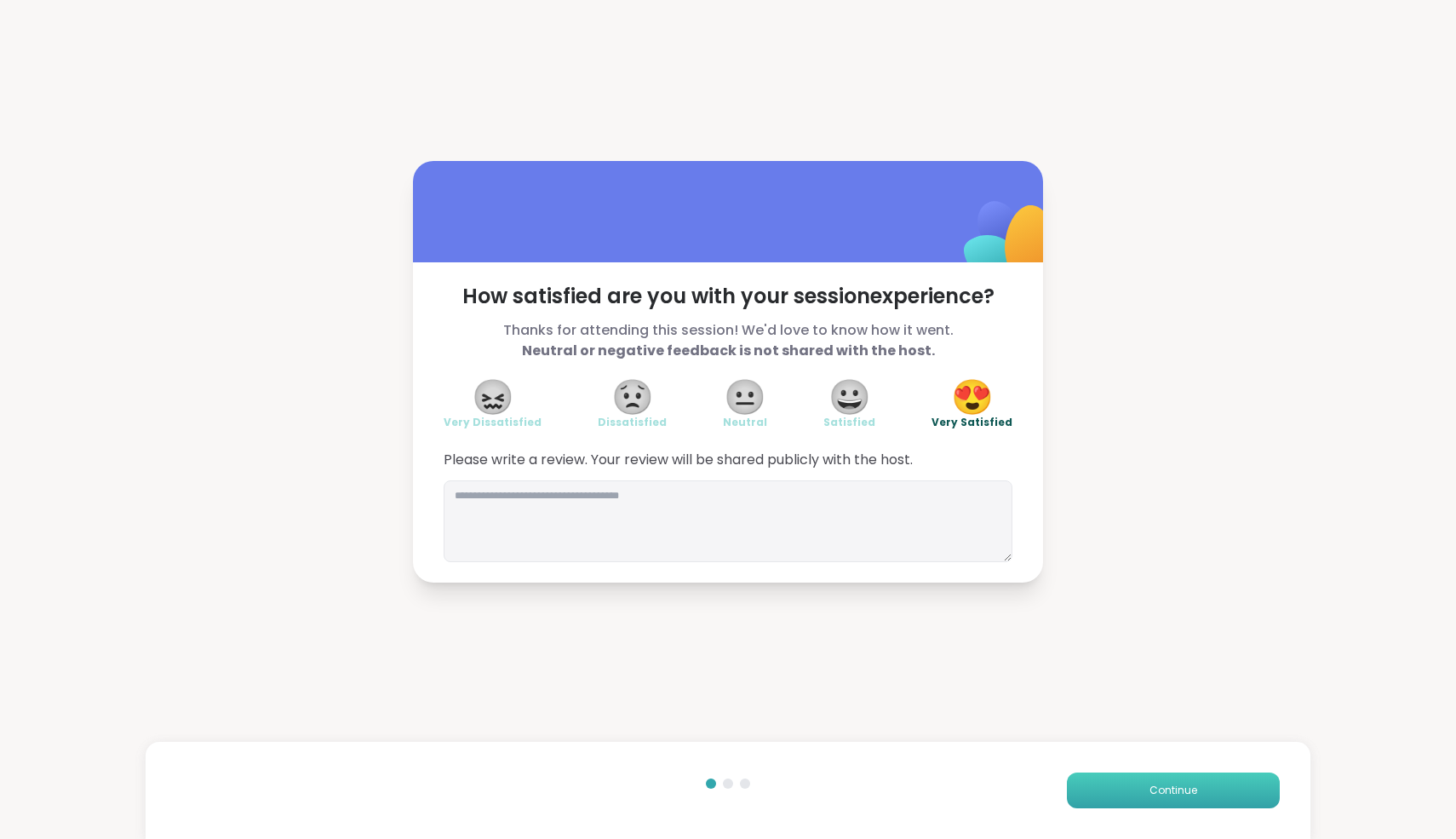
click at [1151, 797] on span "Continue" at bounding box center [1173, 790] width 48 height 15
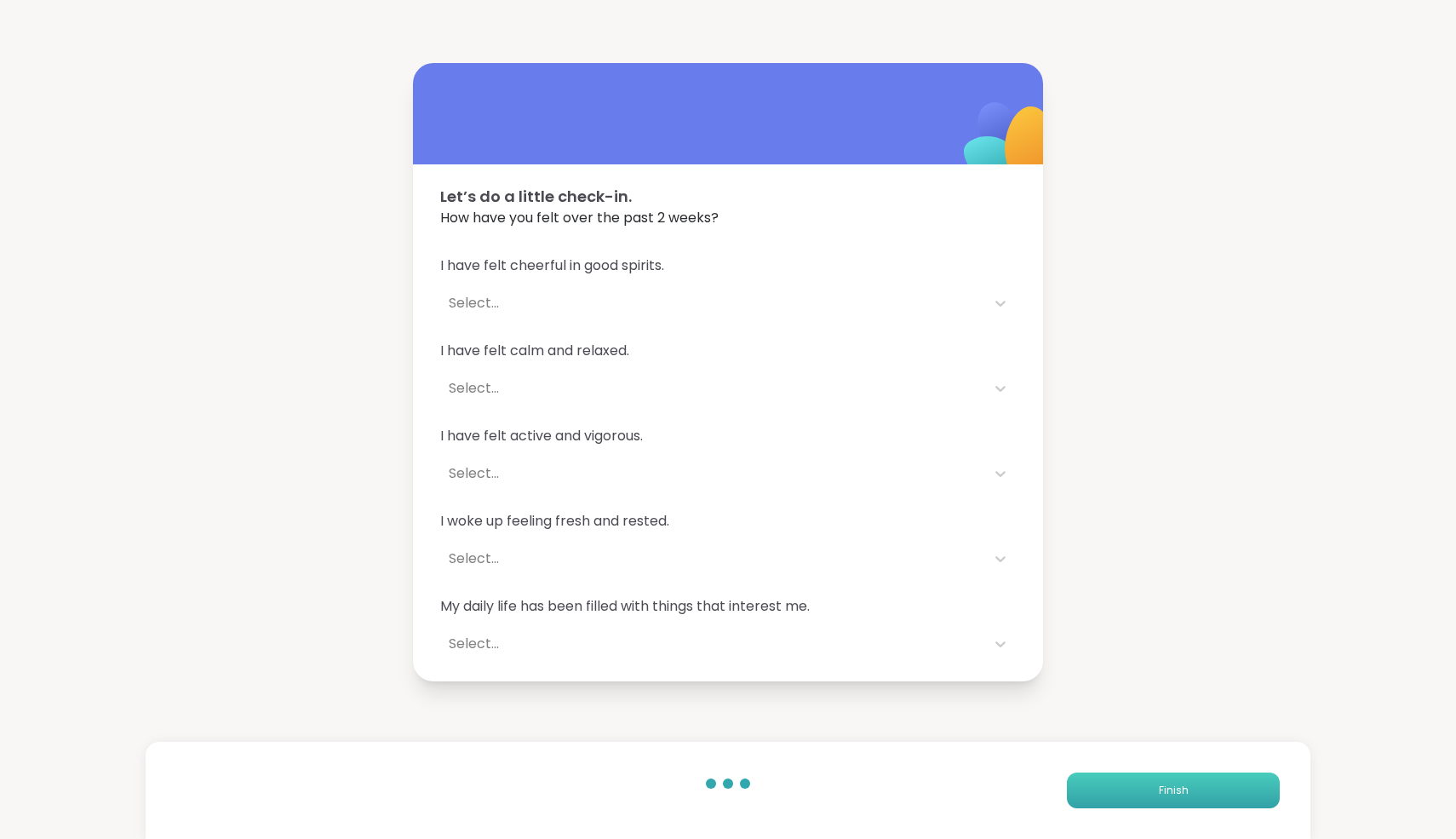
click at [1151, 797] on button "Finish" at bounding box center [1173, 790] width 213 height 36
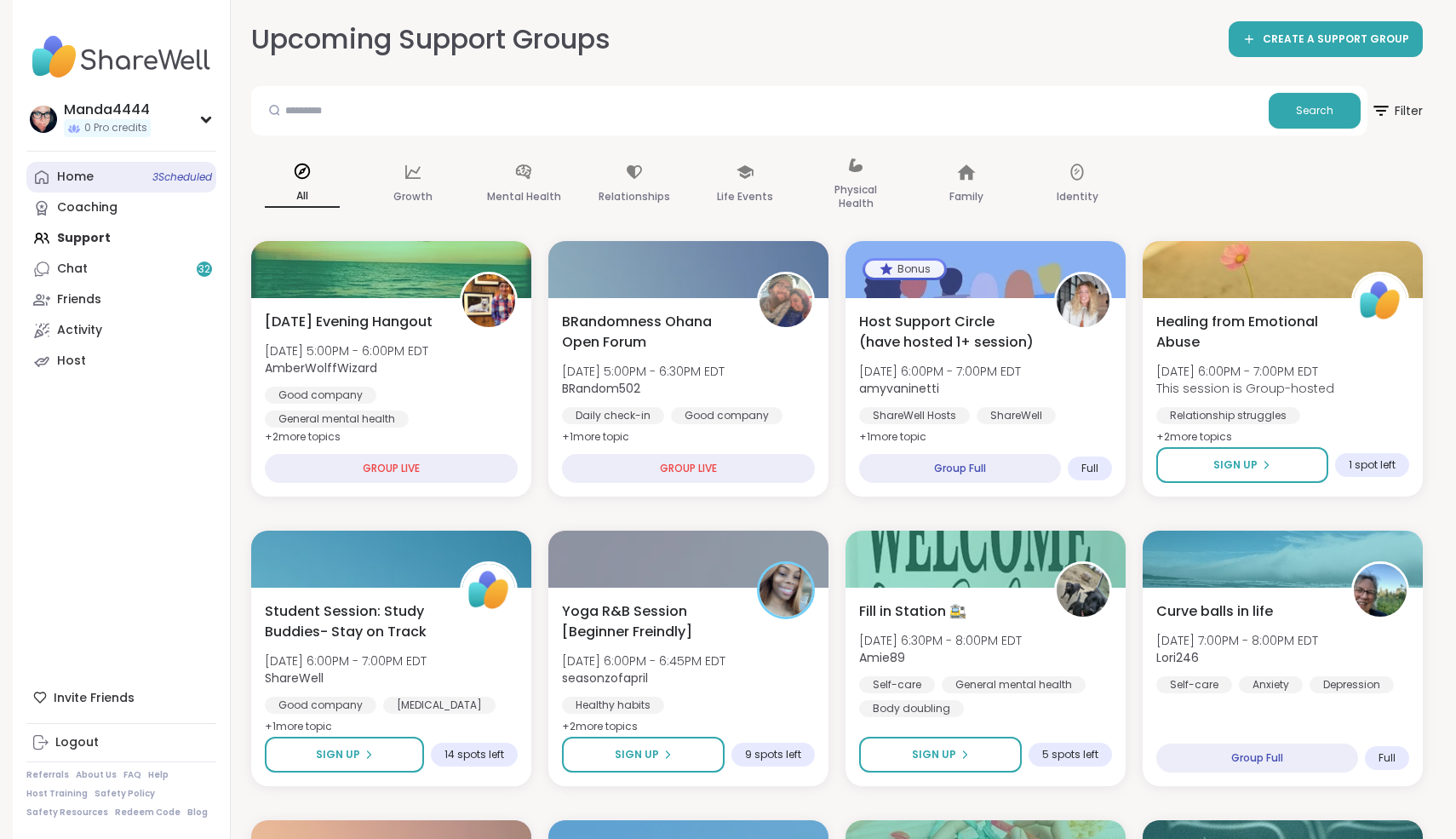
click at [85, 183] on div "Home 3 Scheduled" at bounding box center [75, 176] width 37 height 17
